Goal: Information Seeking & Learning: Learn about a topic

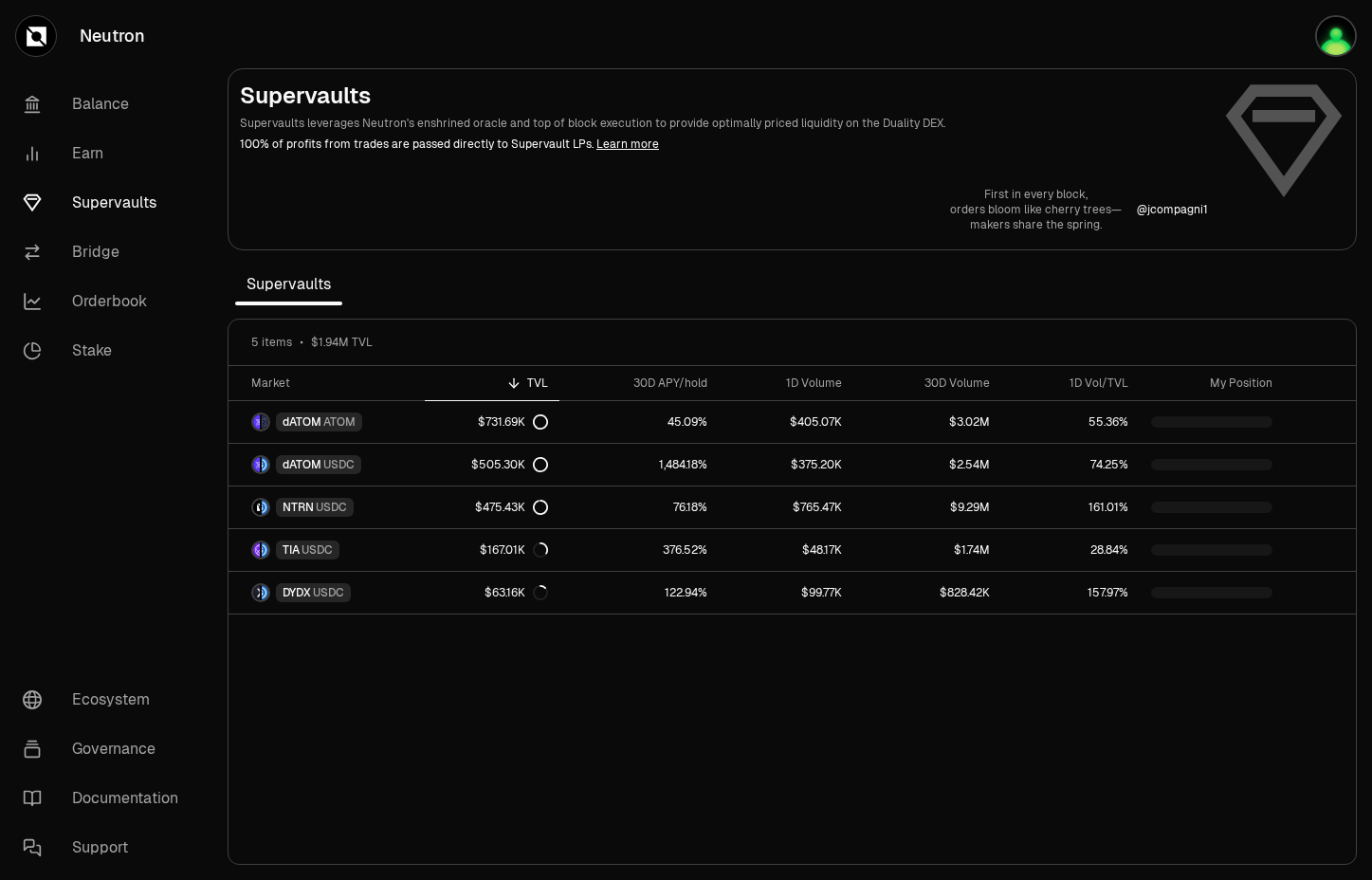
click at [1308, 26] on button "button" at bounding box center [1311, 36] width 121 height 72
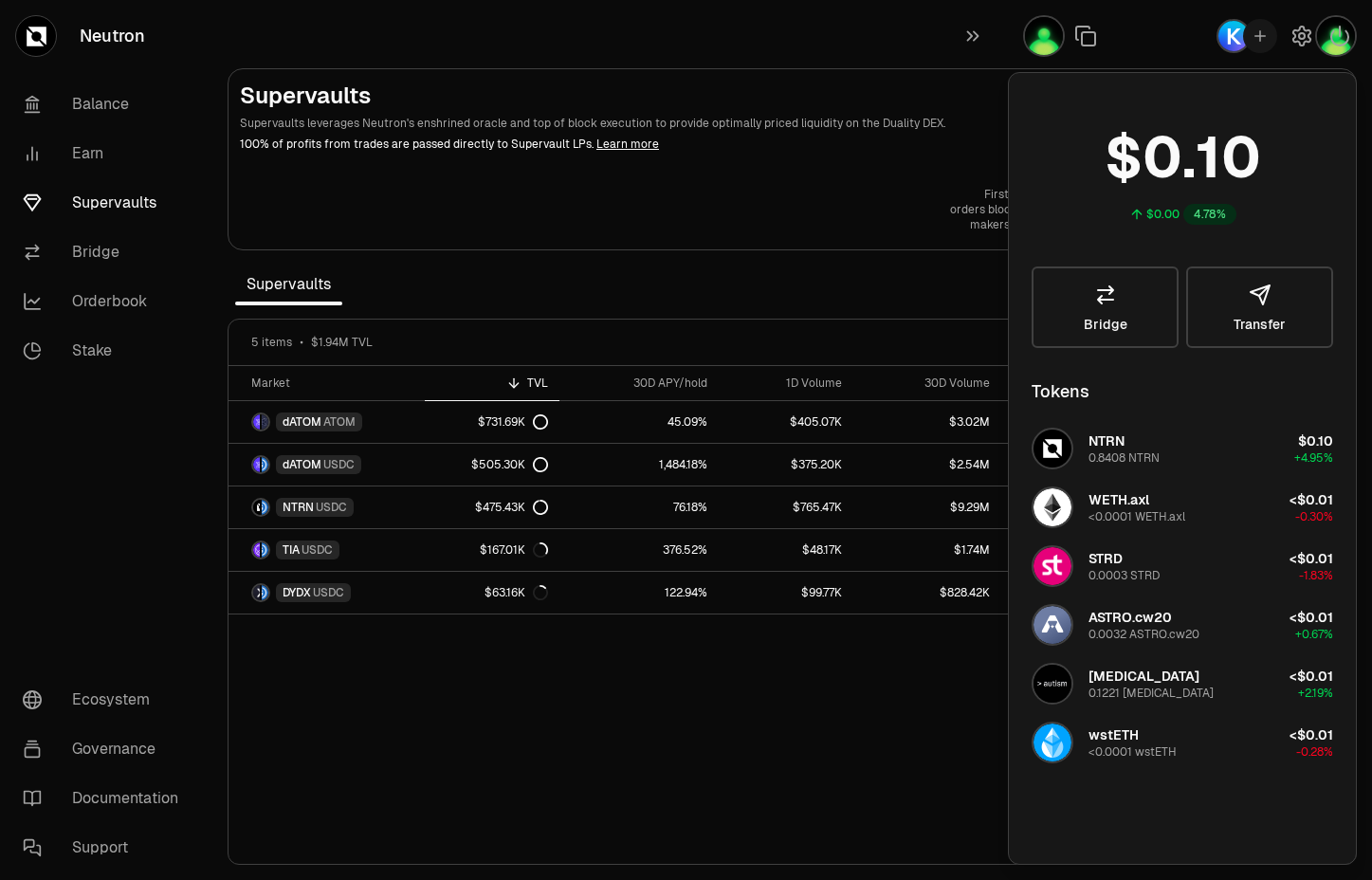
click at [379, 754] on div "Market TVL 30D APY/hold 1D Volume 30D Volume 1D Vol/TVL My Position dATOM ATOM …" at bounding box center [792, 615] width 1127 height 498
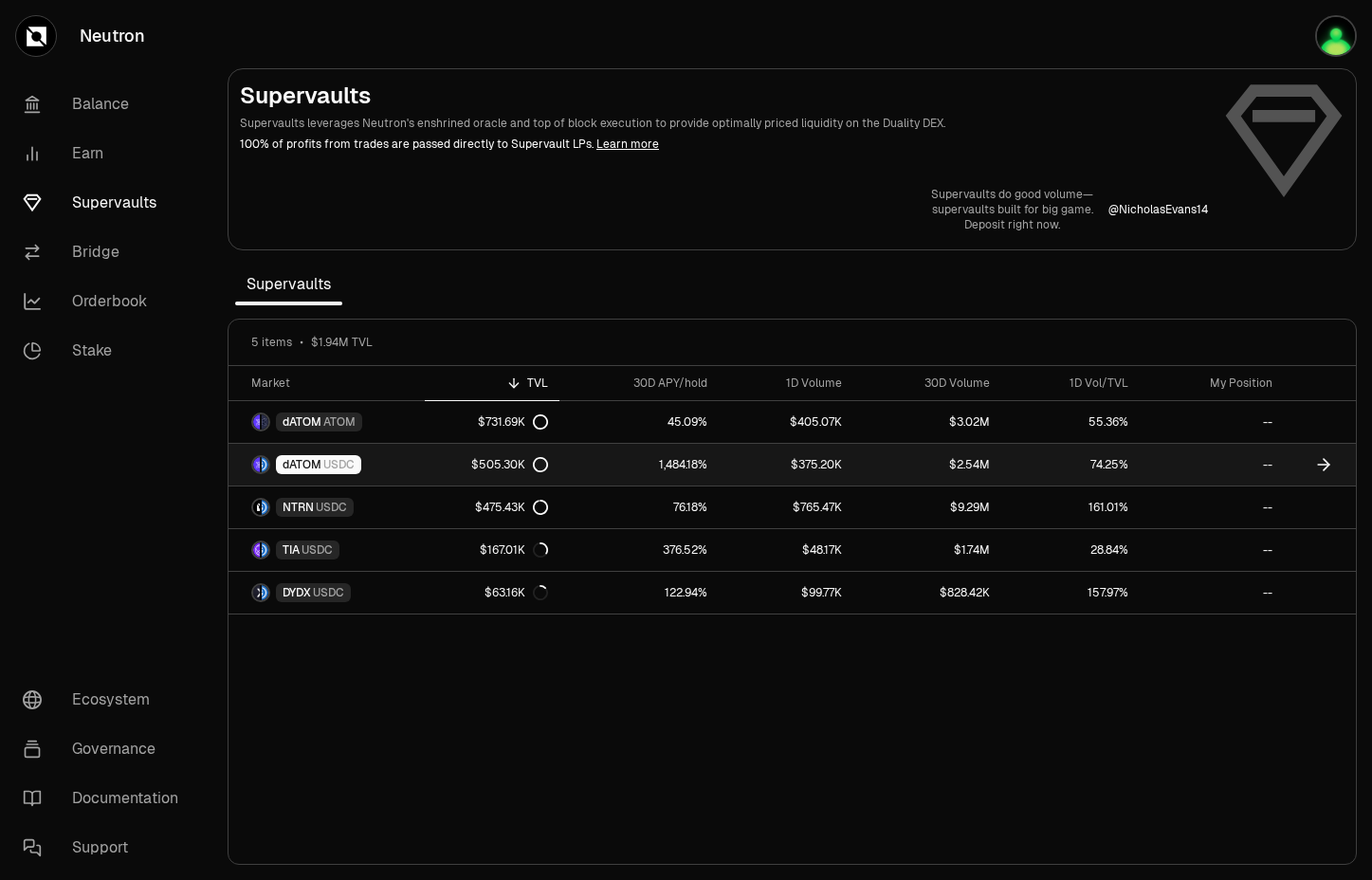
click at [318, 462] on span "dATOM" at bounding box center [302, 464] width 39 height 16
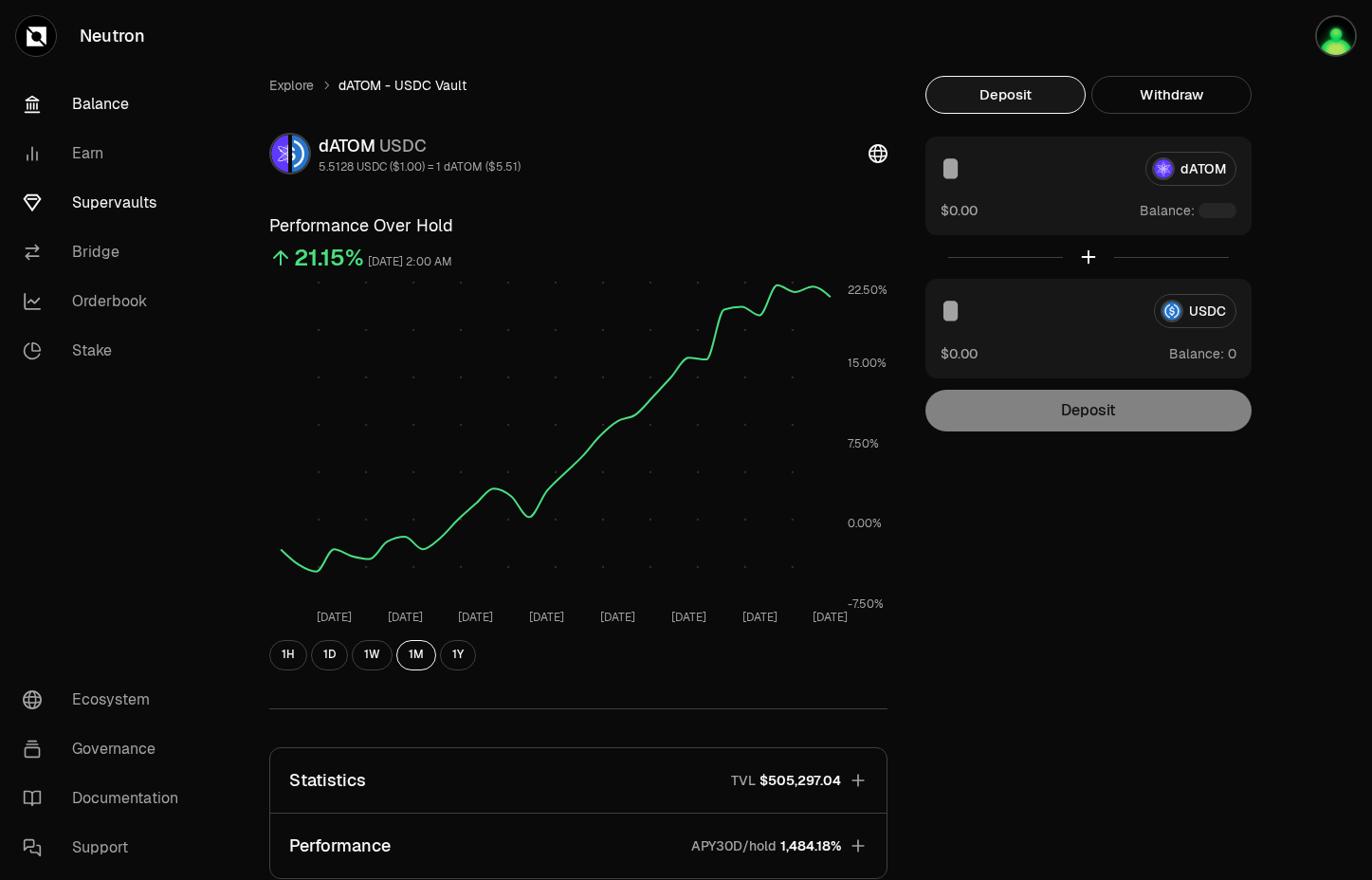
click at [89, 94] on link "Balance" at bounding box center [106, 104] width 197 height 50
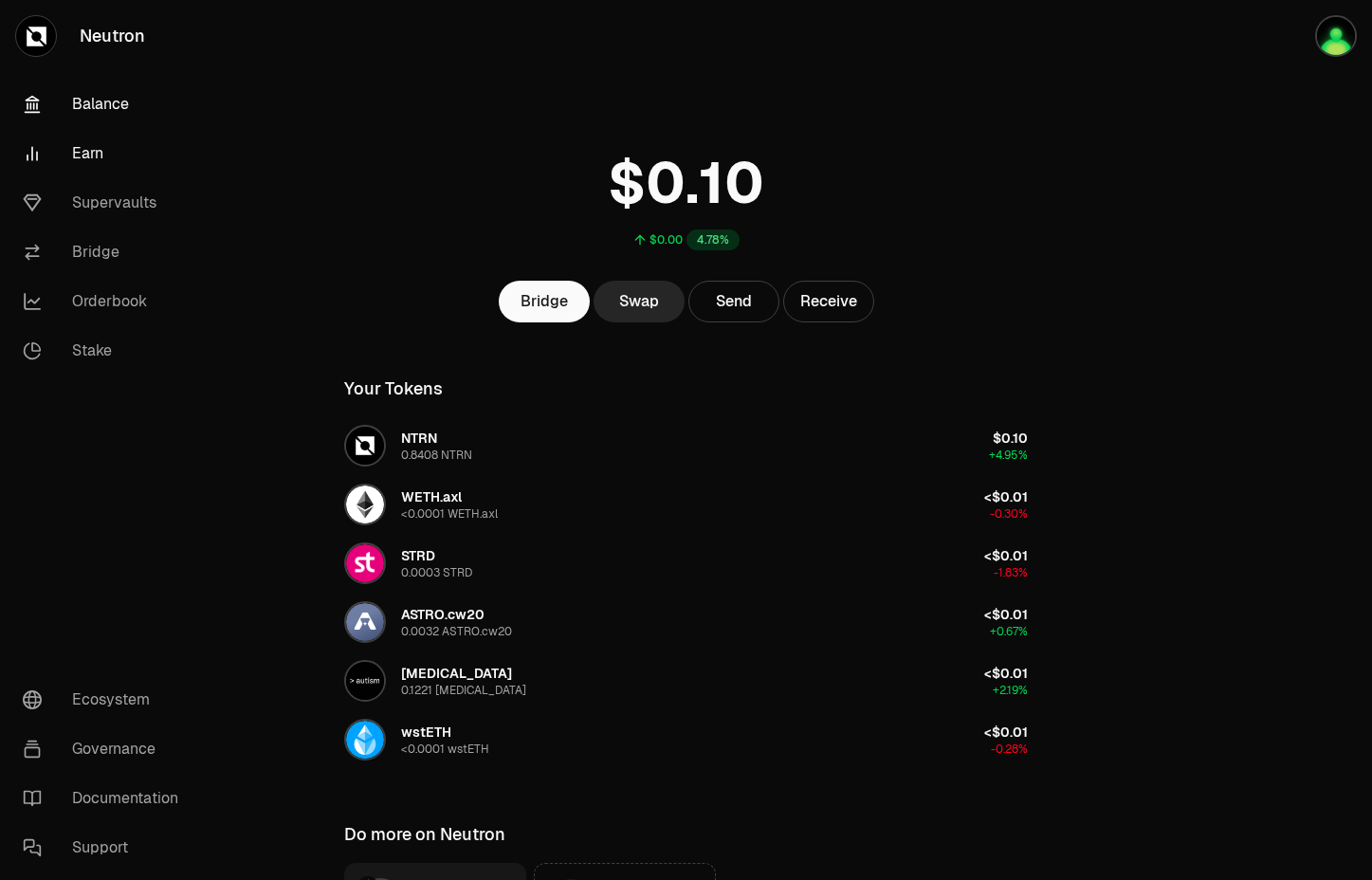
click at [93, 151] on link "Earn" at bounding box center [106, 153] width 197 height 50
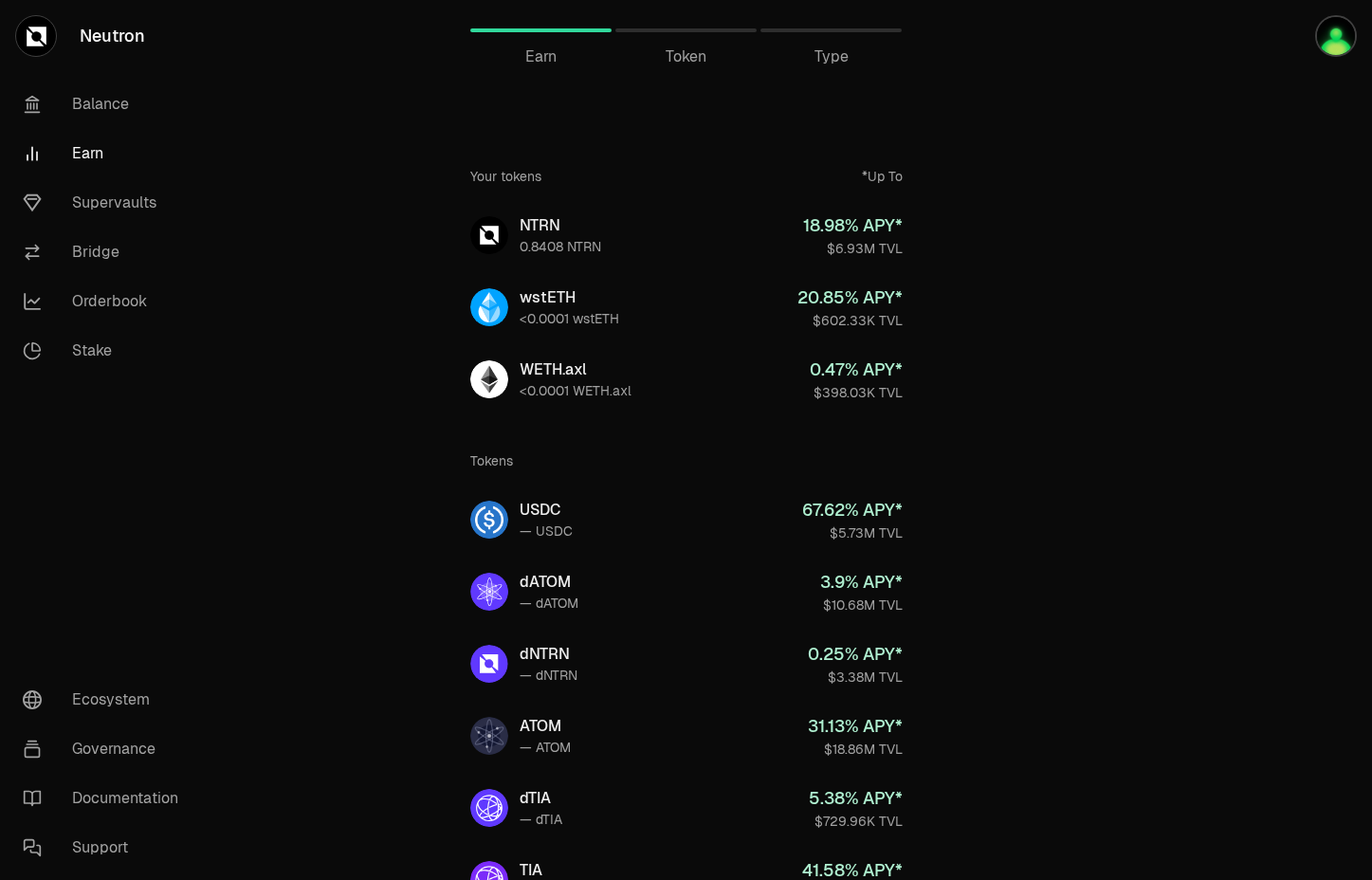
click at [1198, 390] on div at bounding box center [1265, 783] width 213 height 1566
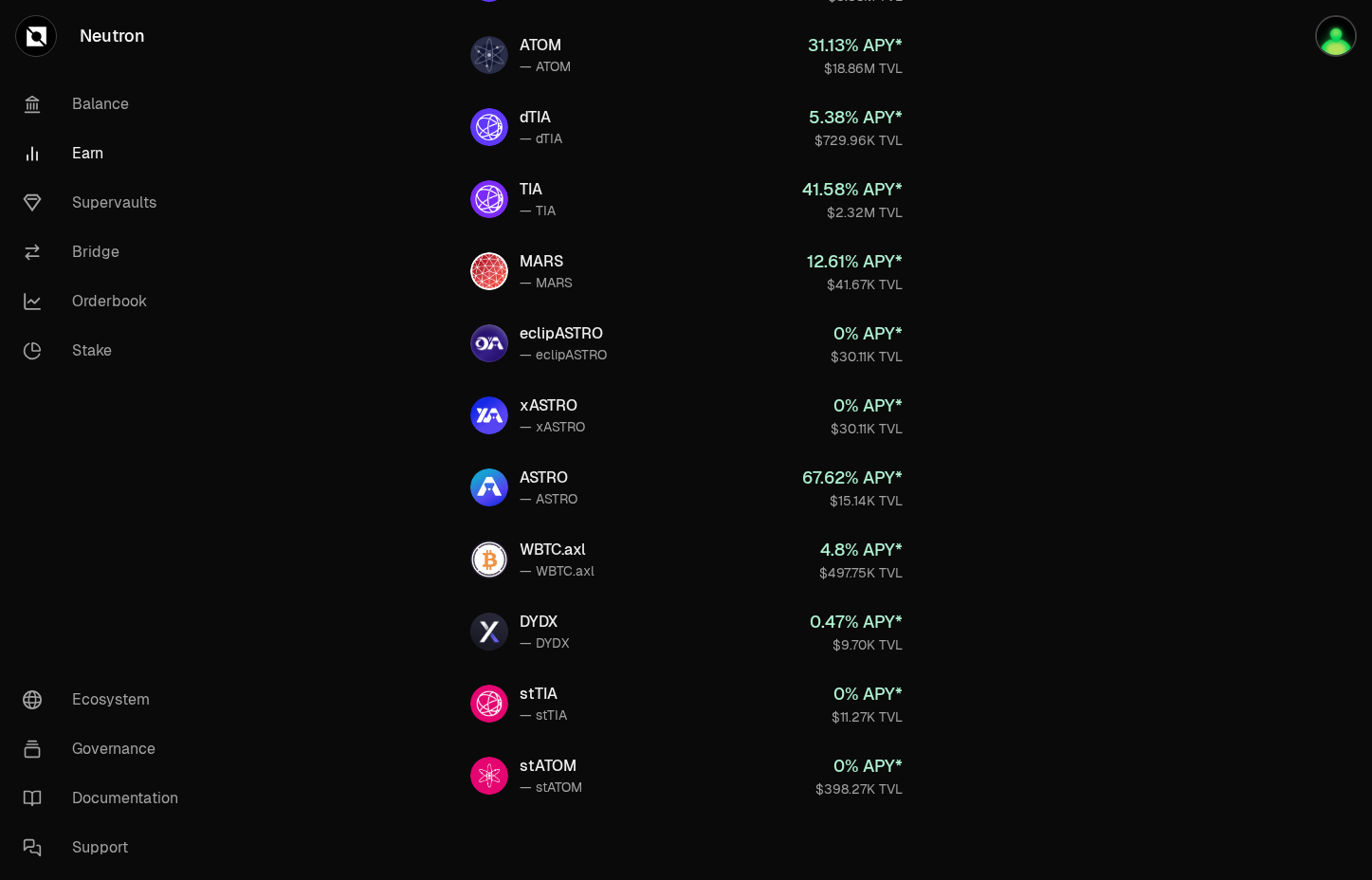
scroll to position [686, 0]
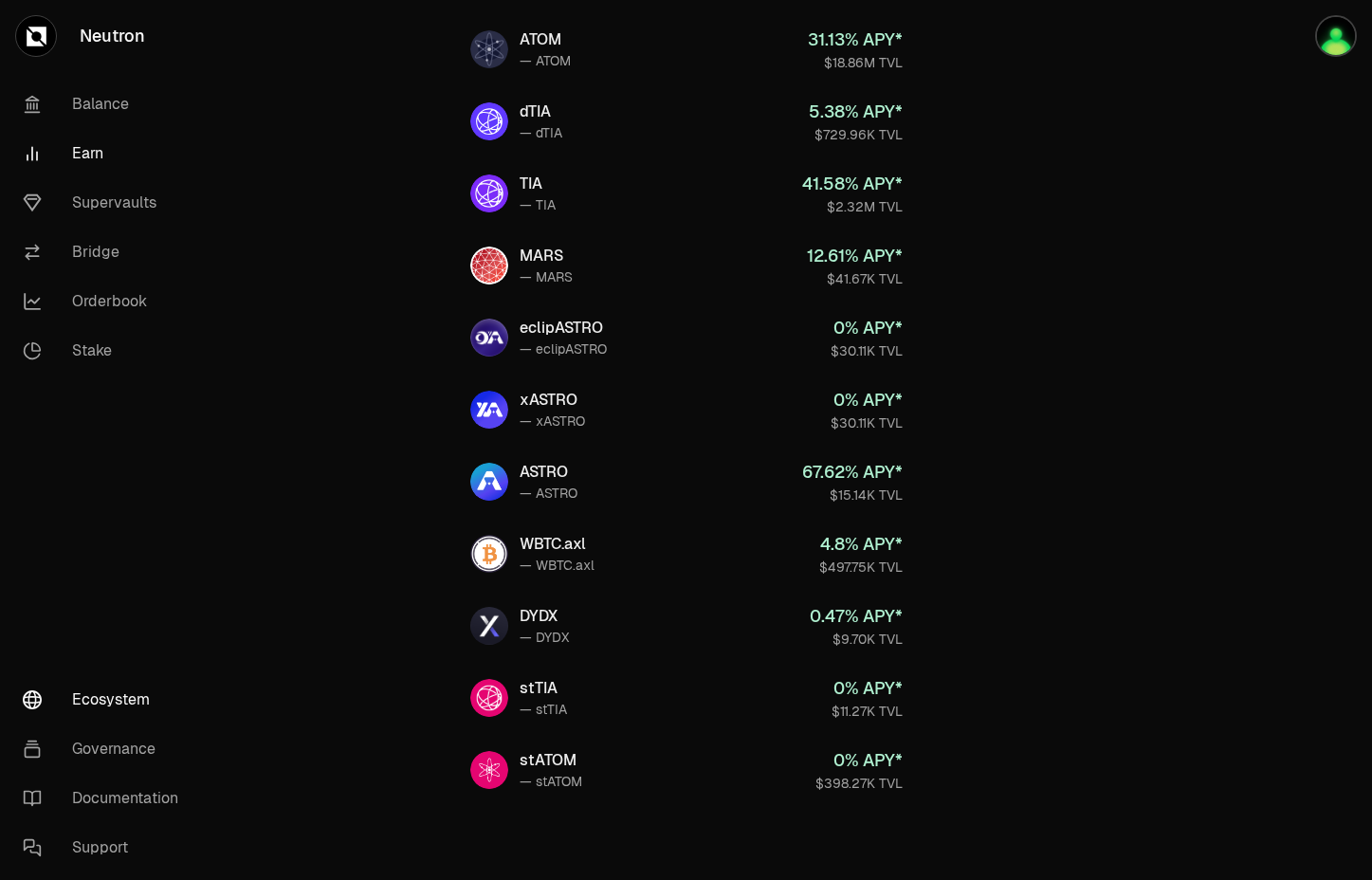
click at [94, 703] on link "Ecosystem" at bounding box center [106, 699] width 197 height 50
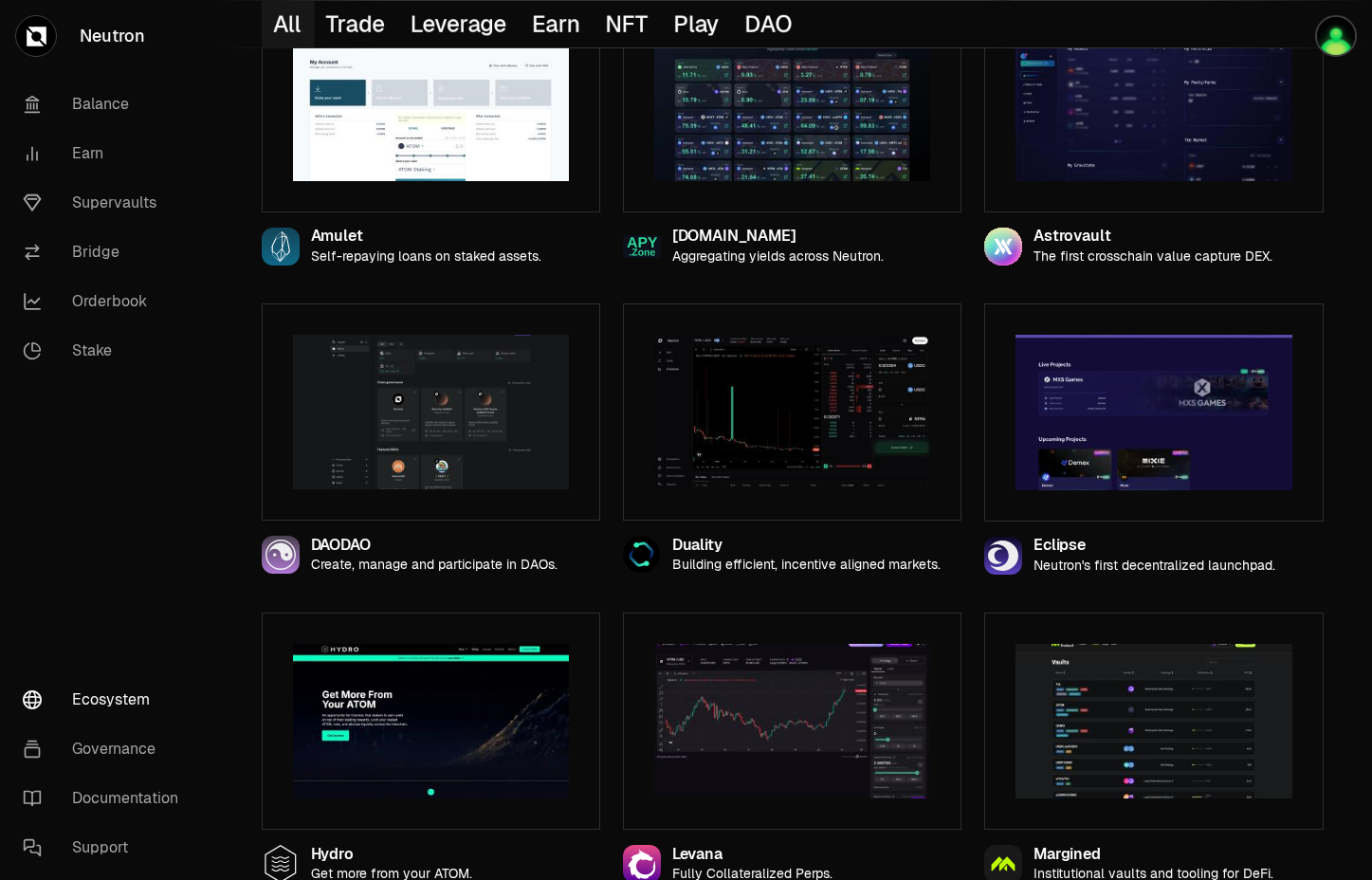
scroll to position [948, 0]
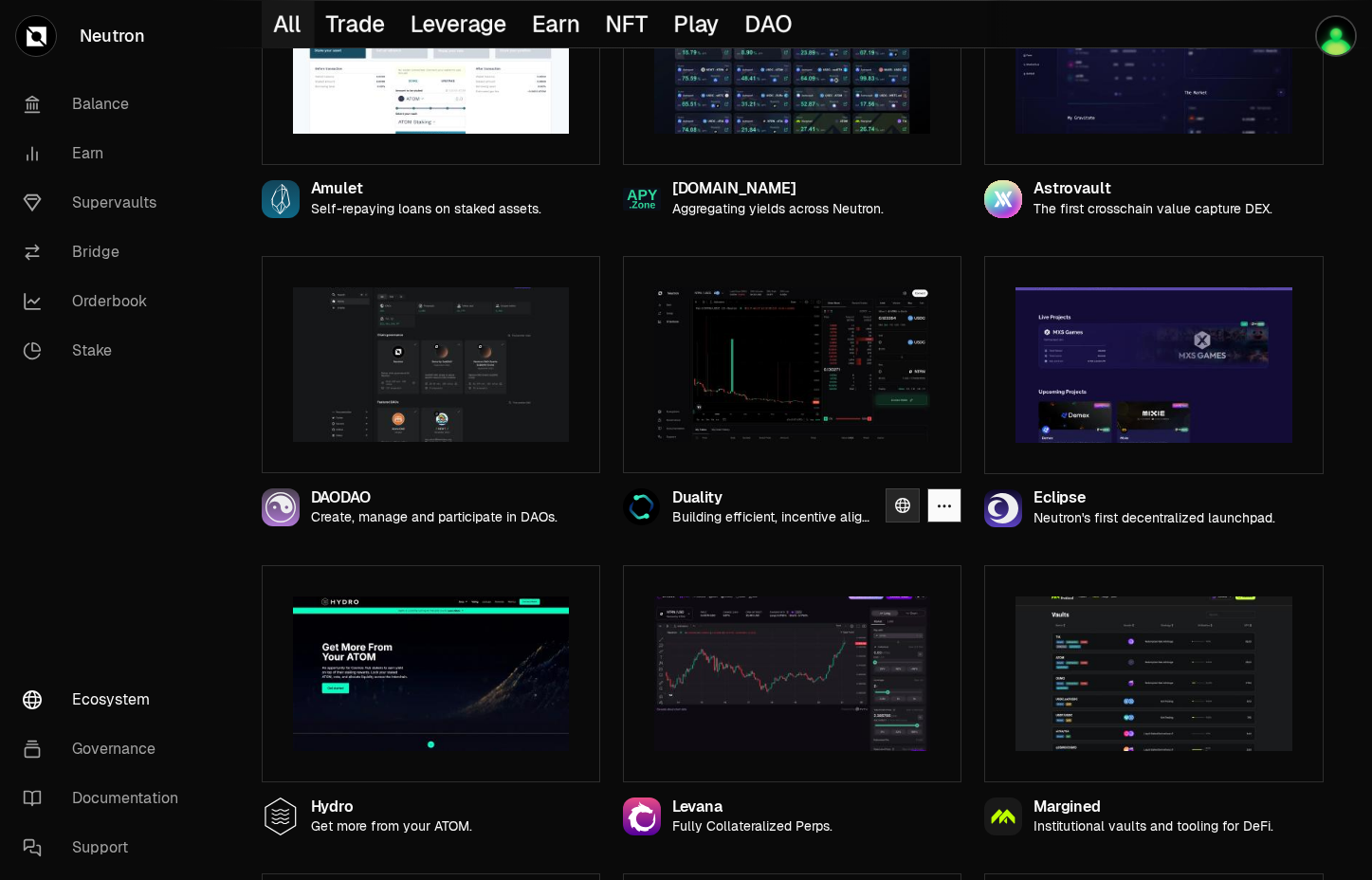
click at [901, 499] on icon at bounding box center [903, 505] width 16 height 16
